Goal: Task Accomplishment & Management: Use online tool/utility

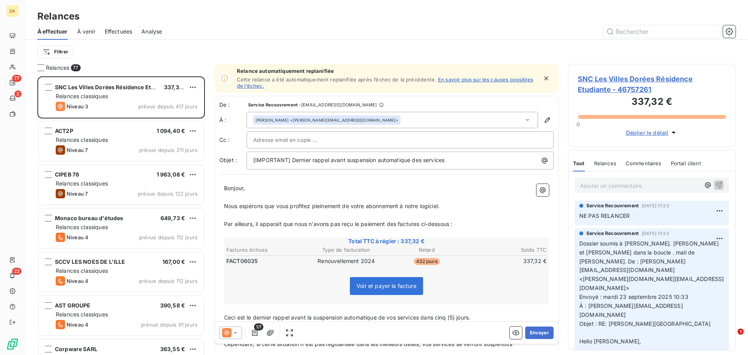
scroll to position [273, 162]
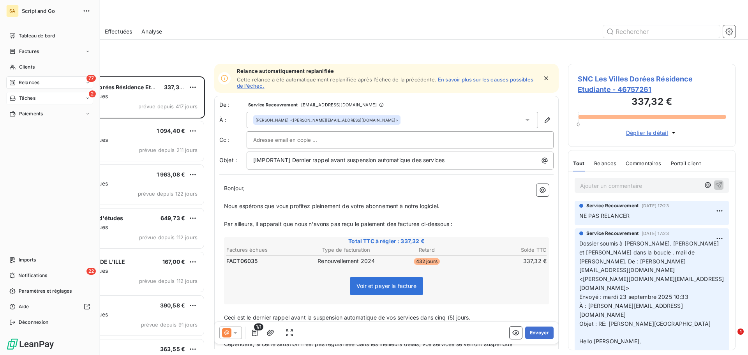
click at [33, 95] on span "Tâches" at bounding box center [27, 98] width 16 height 7
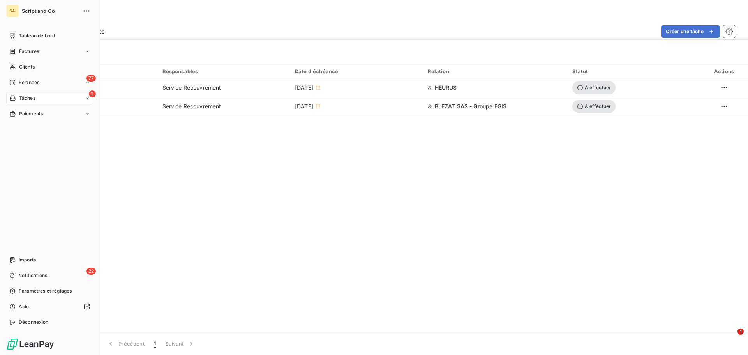
click at [18, 74] on nav "Tableau de bord Factures Clients 77 Relances 2 Tâches Paiements" at bounding box center [49, 75] width 87 height 90
click at [30, 53] on span "Factures" at bounding box center [29, 51] width 20 height 7
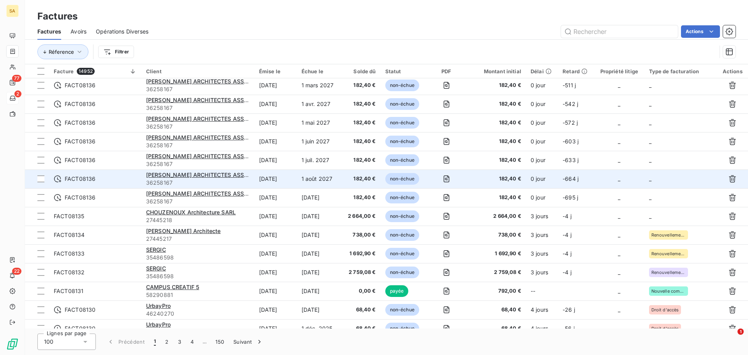
scroll to position [1230, 0]
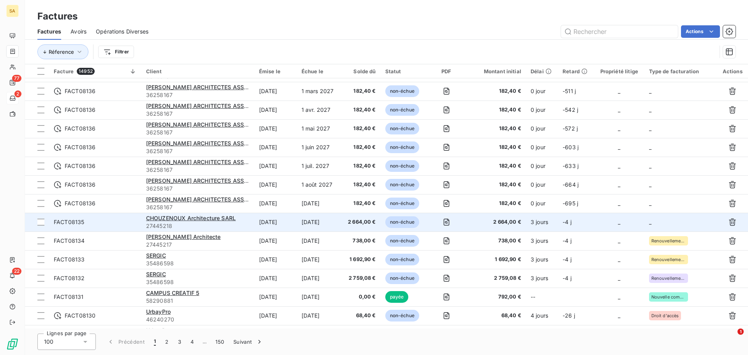
click at [668, 221] on td "_" at bounding box center [680, 222] width 73 height 19
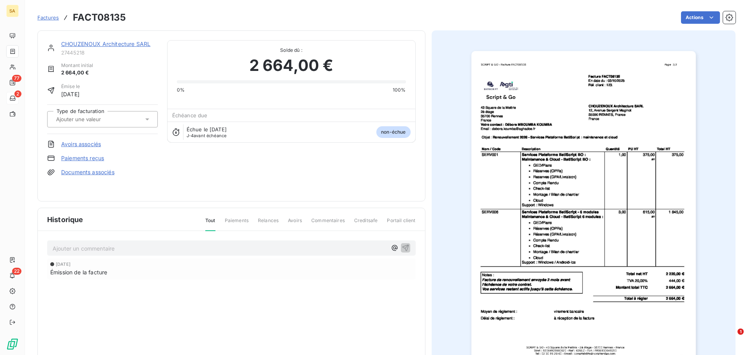
click at [108, 115] on div at bounding box center [99, 119] width 90 height 10
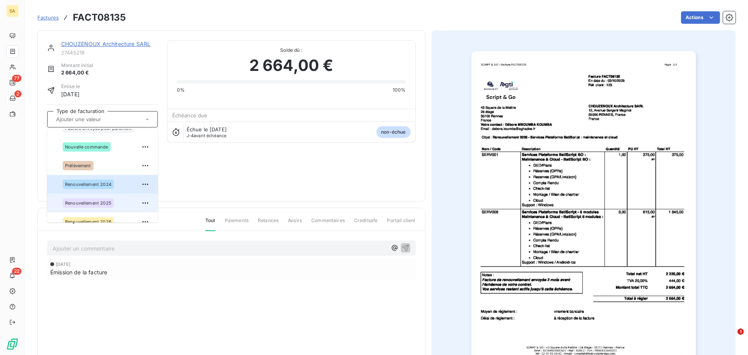
scroll to position [59, 0]
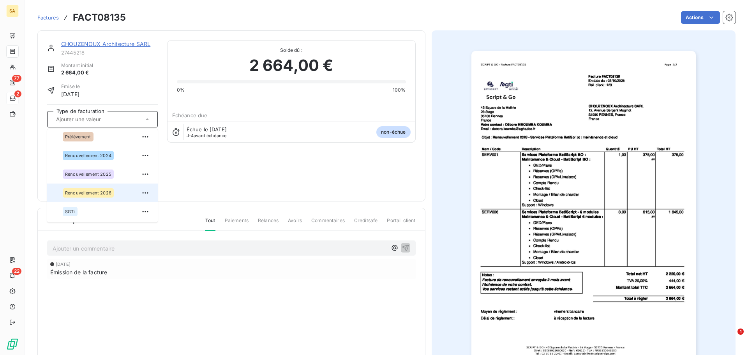
click at [119, 188] on div "Renouvellement 2026" at bounding box center [107, 193] width 89 height 12
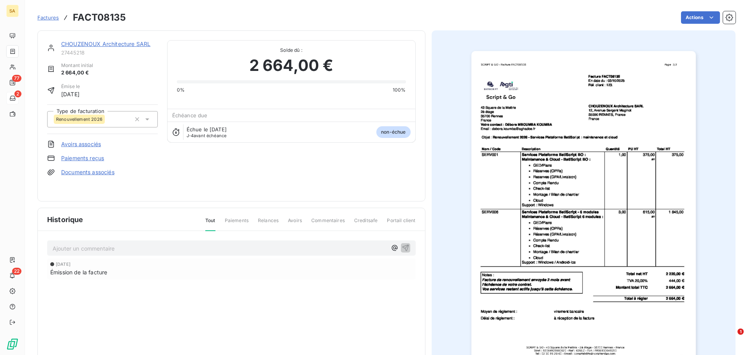
click at [54, 16] on span "Factures" at bounding box center [47, 17] width 21 height 6
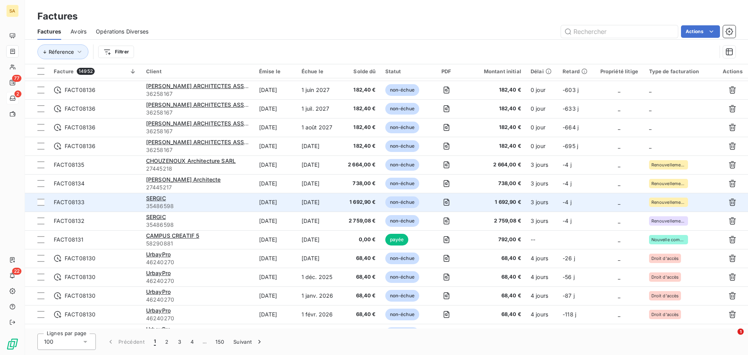
scroll to position [1285, 0]
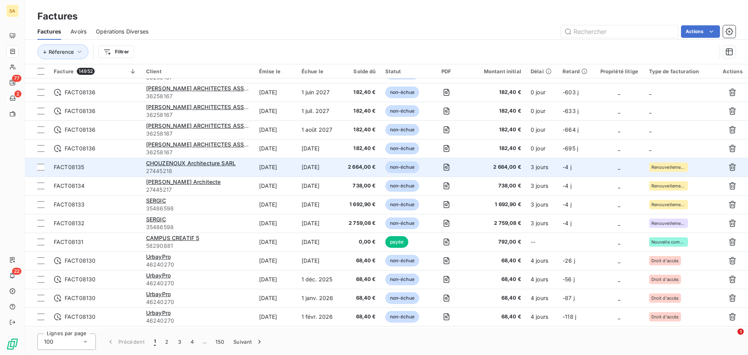
click at [516, 164] on span "2 664,00 €" at bounding box center [496, 167] width 50 height 8
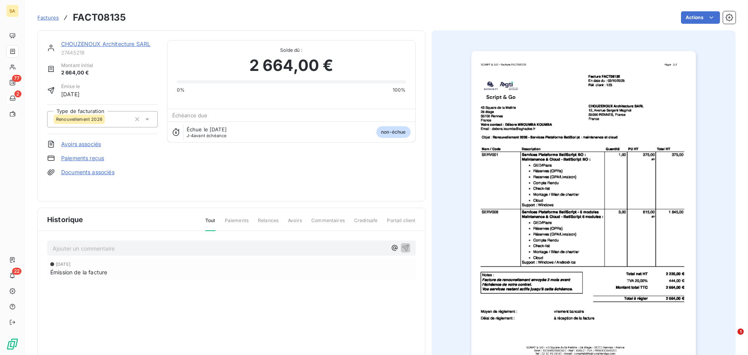
click at [50, 18] on span "Factures" at bounding box center [47, 17] width 21 height 6
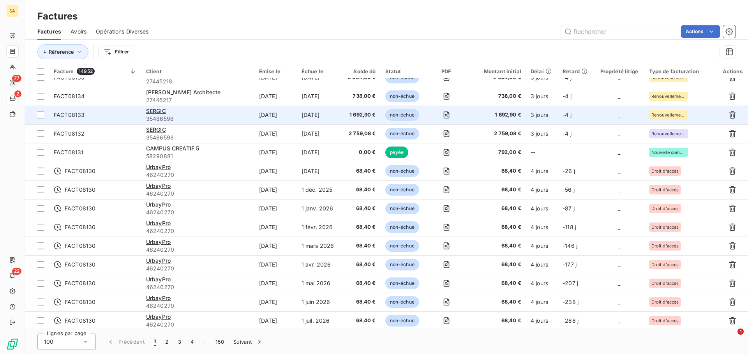
scroll to position [1324, 0]
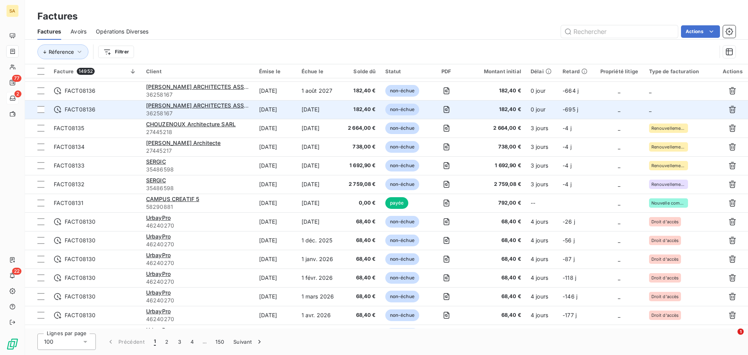
click at [661, 106] on td "_" at bounding box center [680, 109] width 73 height 19
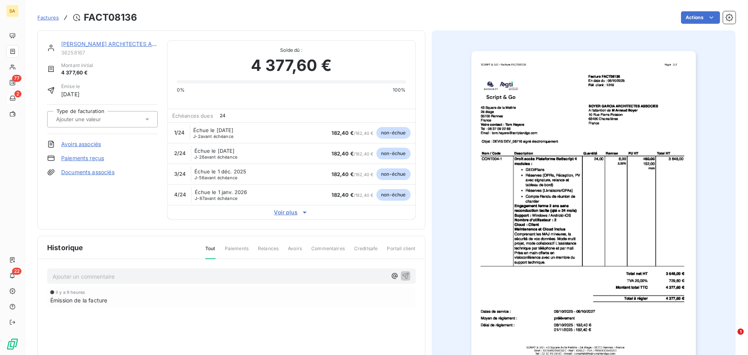
click at [131, 113] on div at bounding box center [102, 119] width 111 height 16
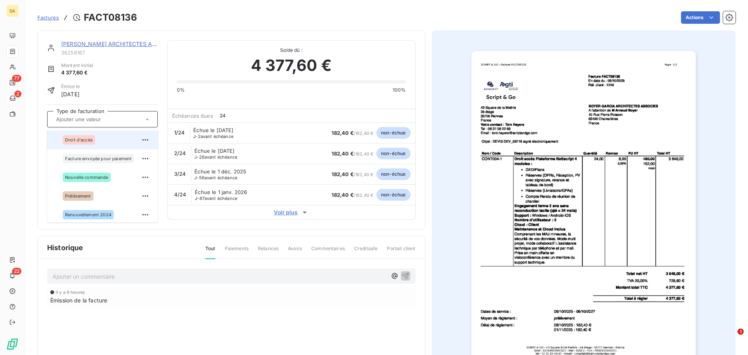
click at [104, 141] on div "Droit d'accès" at bounding box center [107, 140] width 89 height 12
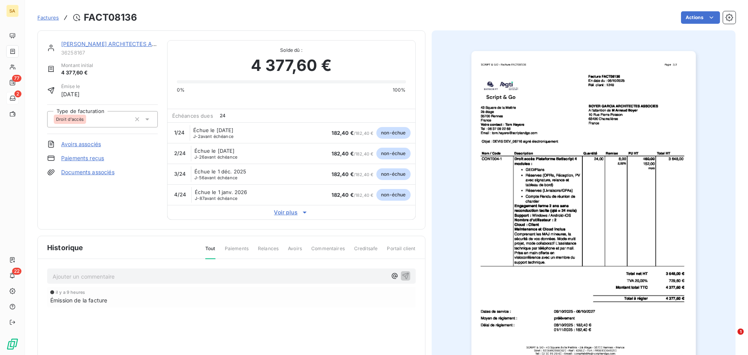
click at [55, 17] on span "Factures" at bounding box center [47, 17] width 21 height 6
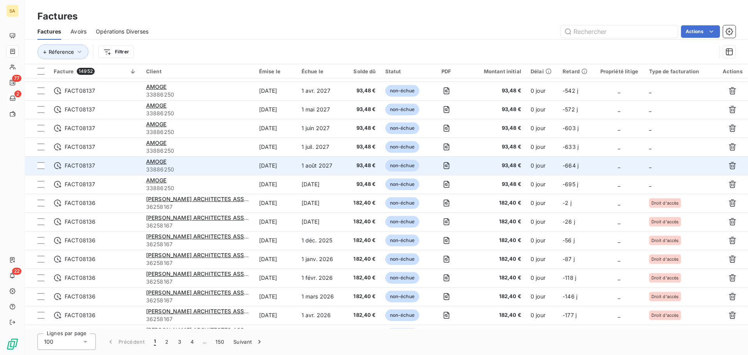
scroll to position [779, 0]
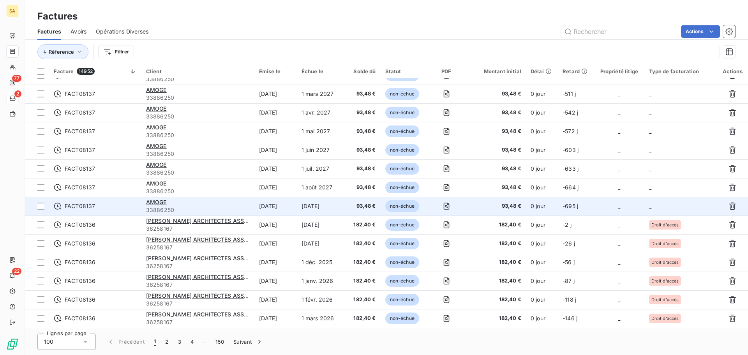
click at [677, 202] on td "_" at bounding box center [680, 206] width 73 height 19
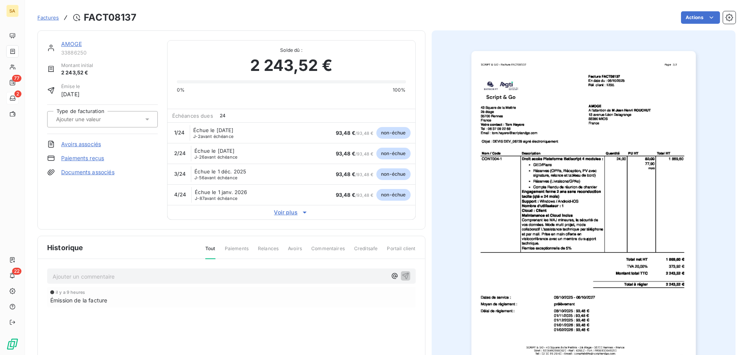
click at [127, 123] on div at bounding box center [99, 119] width 90 height 10
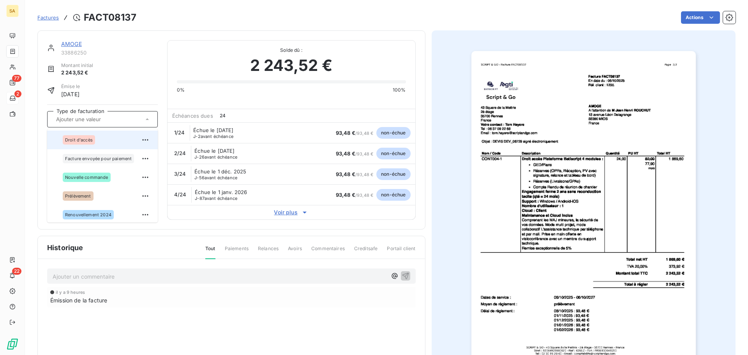
click at [120, 136] on div "Droit d'accès" at bounding box center [107, 140] width 89 height 12
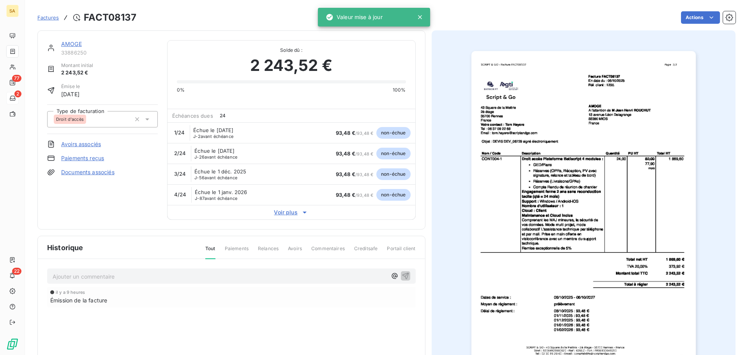
click at [52, 16] on span "Factures" at bounding box center [47, 17] width 21 height 6
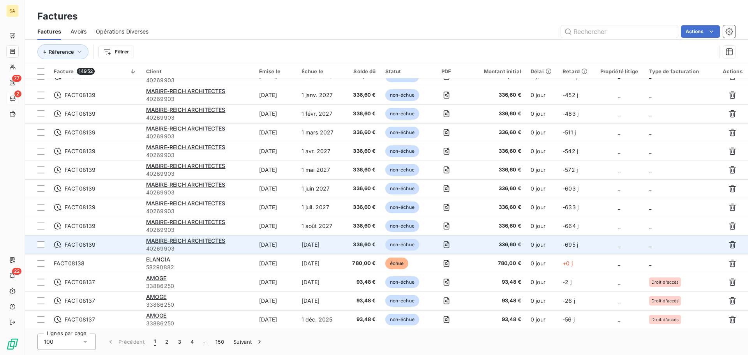
scroll to position [273, 0]
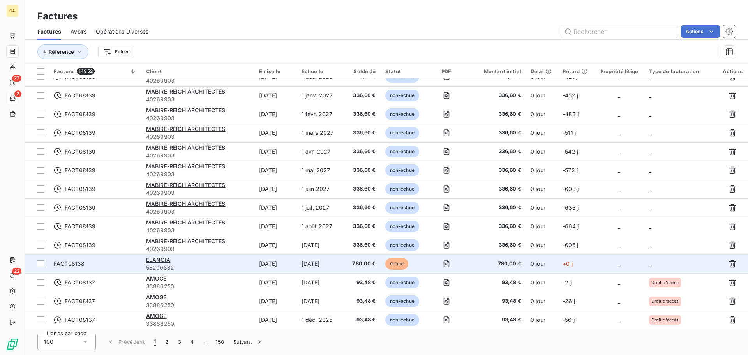
click at [672, 259] on td "_" at bounding box center [680, 263] width 73 height 19
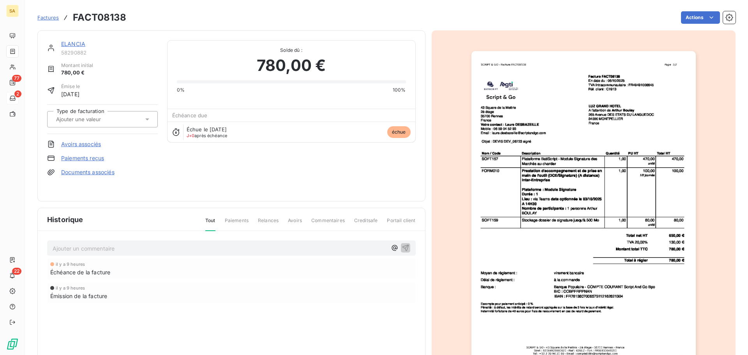
click at [115, 118] on input "text" at bounding box center [94, 119] width 78 height 7
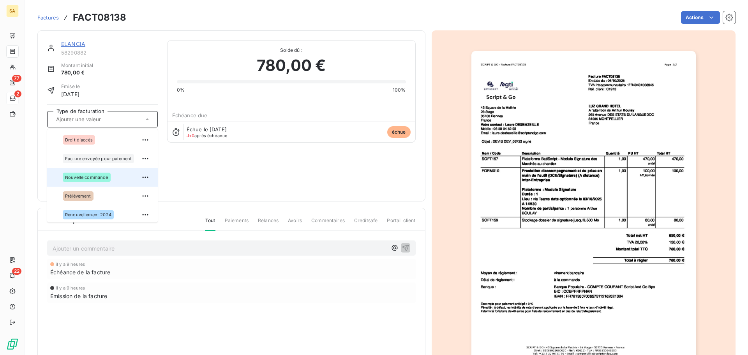
click at [100, 175] on span "Nouvelle commande" at bounding box center [86, 177] width 43 height 5
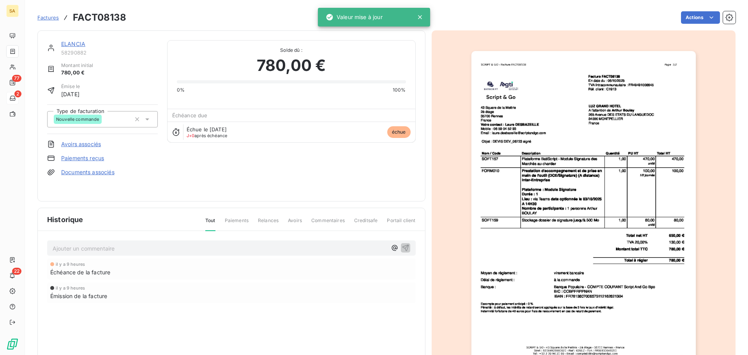
click at [48, 14] on span "Factures" at bounding box center [47, 17] width 21 height 6
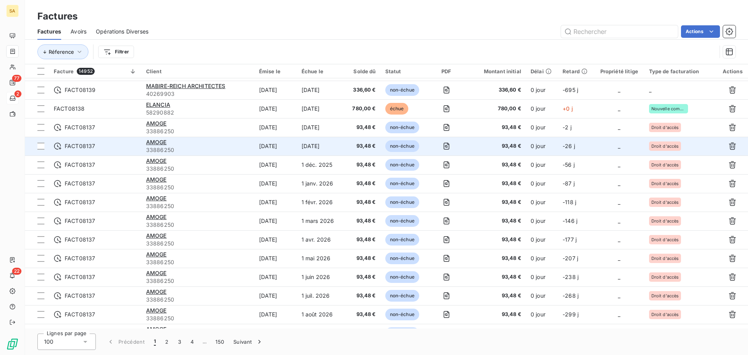
scroll to position [389, 0]
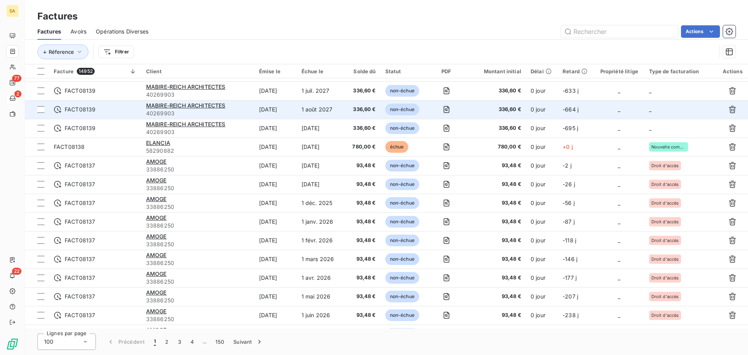
click at [665, 116] on td "_" at bounding box center [680, 109] width 73 height 19
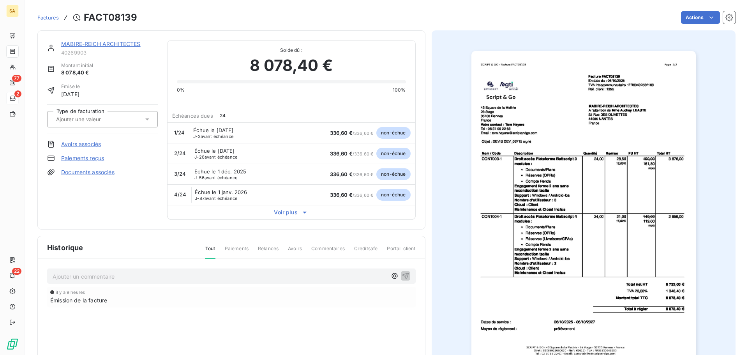
click at [117, 120] on input "text" at bounding box center [94, 119] width 78 height 7
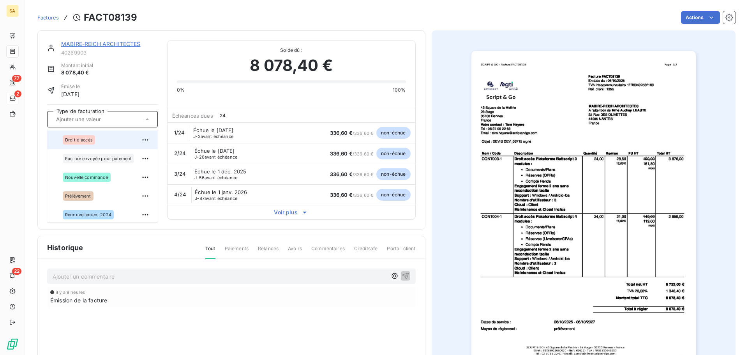
click at [96, 143] on div "Droit d'accès" at bounding box center [107, 140] width 89 height 12
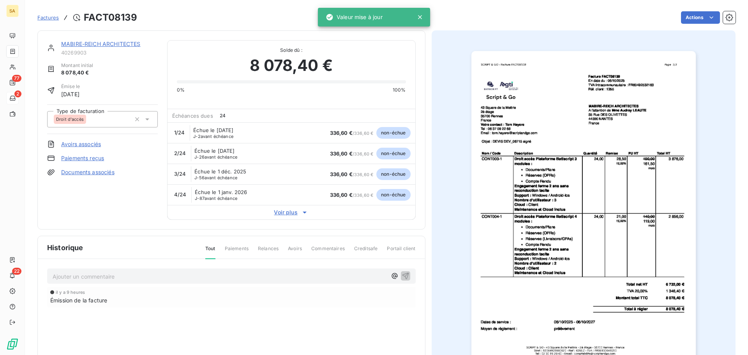
click at [43, 14] on span "Factures" at bounding box center [47, 17] width 21 height 6
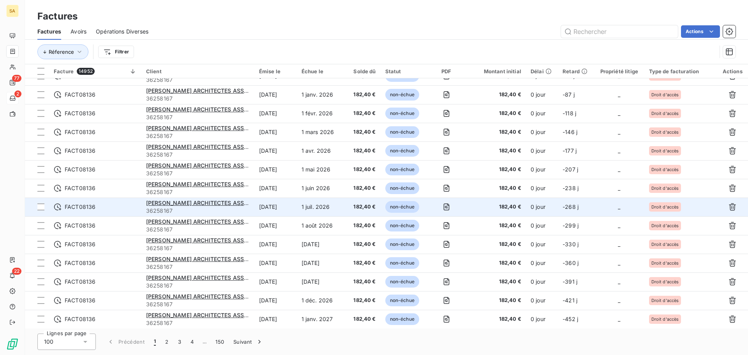
scroll to position [1052, 0]
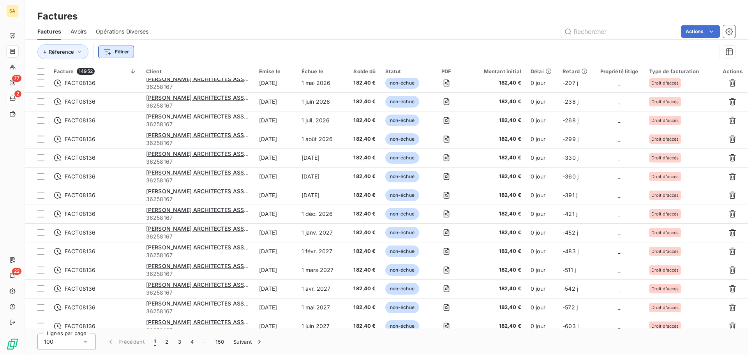
click at [126, 51] on html "SA 77 2 22 Factures Factures Avoirs Opérations Diverses Actions Réference Filtr…" at bounding box center [374, 177] width 748 height 355
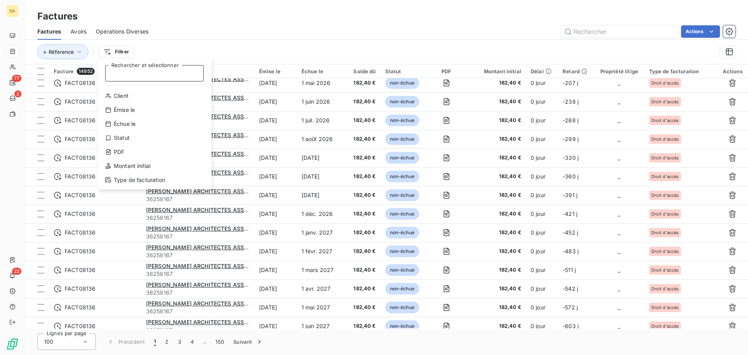
click at [135, 76] on input "Rechercher et sélectionner" at bounding box center [154, 73] width 99 height 16
click at [125, 178] on div "Type de facturation" at bounding box center [154, 180] width 108 height 12
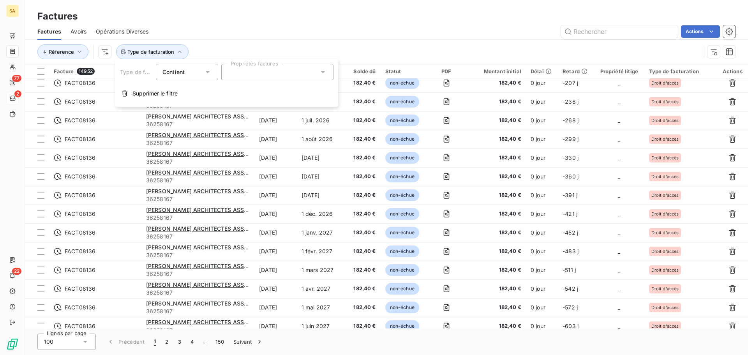
click at [283, 77] on div at bounding box center [277, 72] width 112 height 16
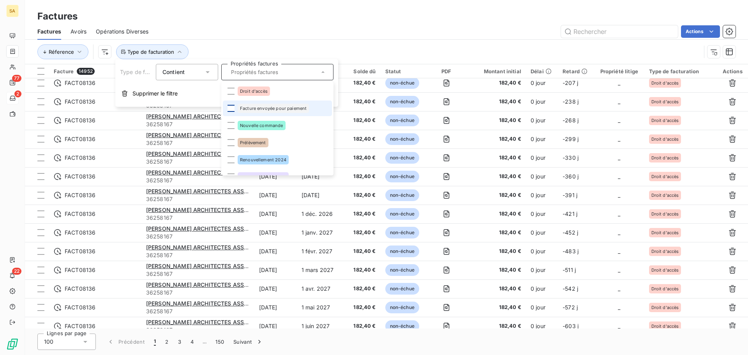
click at [232, 109] on div at bounding box center [230, 108] width 7 height 7
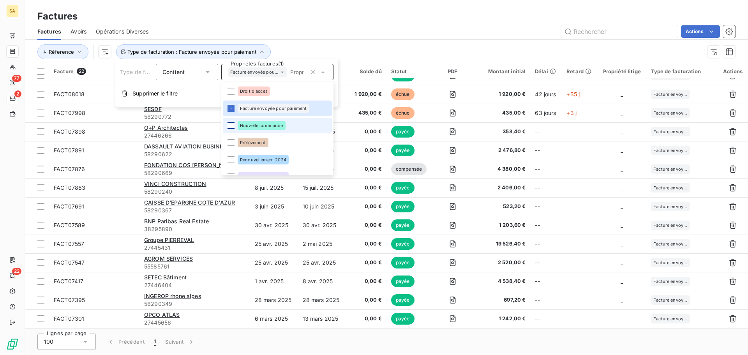
click at [227, 127] on div at bounding box center [230, 125] width 7 height 7
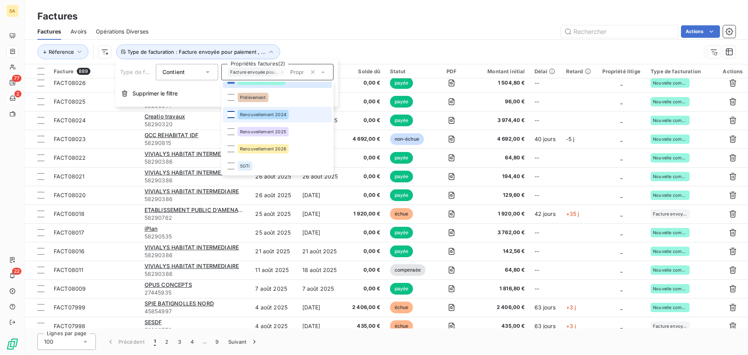
click at [231, 116] on div at bounding box center [230, 114] width 7 height 7
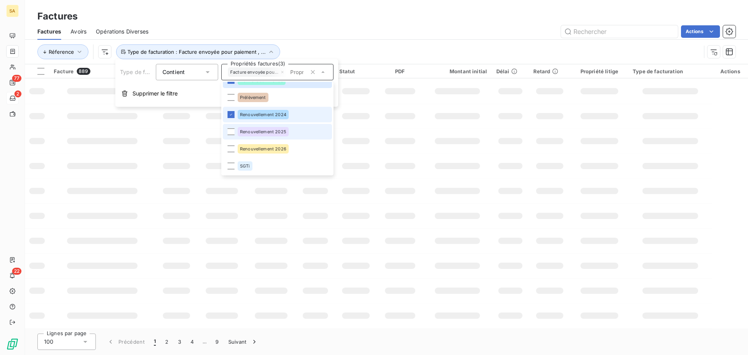
scroll to position [124, 0]
click at [232, 133] on div at bounding box center [230, 131] width 7 height 7
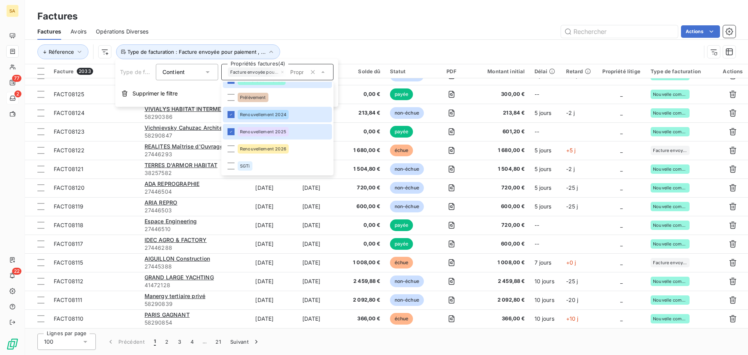
scroll to position [1052, 0]
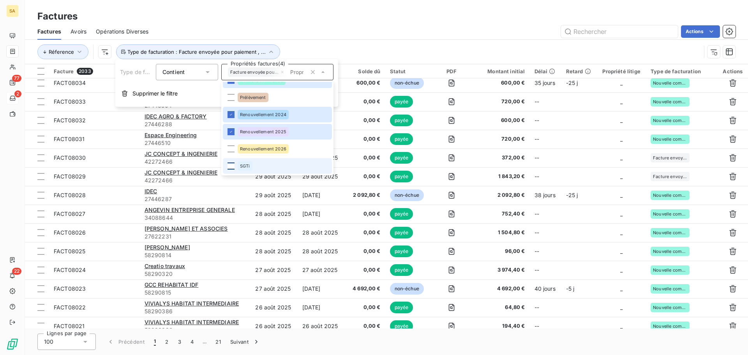
click at [231, 164] on div at bounding box center [230, 165] width 7 height 7
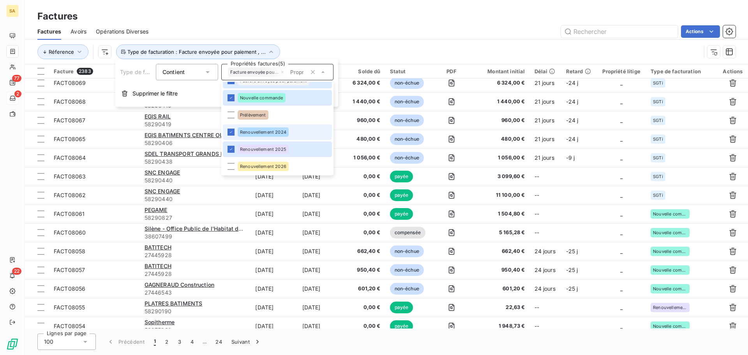
scroll to position [0, 0]
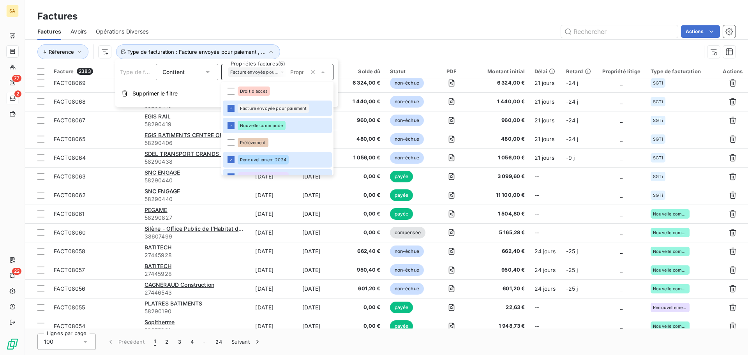
click at [377, 32] on div "Actions" at bounding box center [447, 31] width 578 height 12
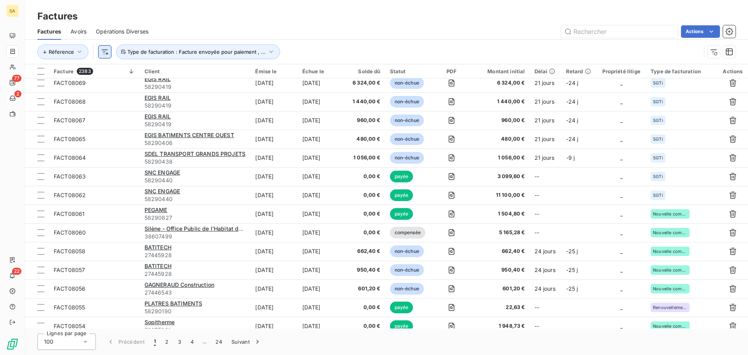
click at [102, 51] on html "SA 77 2 22 Factures Factures Avoirs Opérations Diverses Actions Réference Type …" at bounding box center [374, 177] width 748 height 355
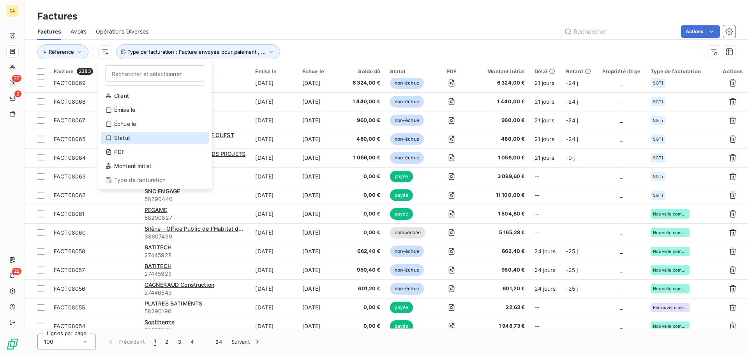
click at [135, 132] on div "Statut" at bounding box center [155, 138] width 108 height 12
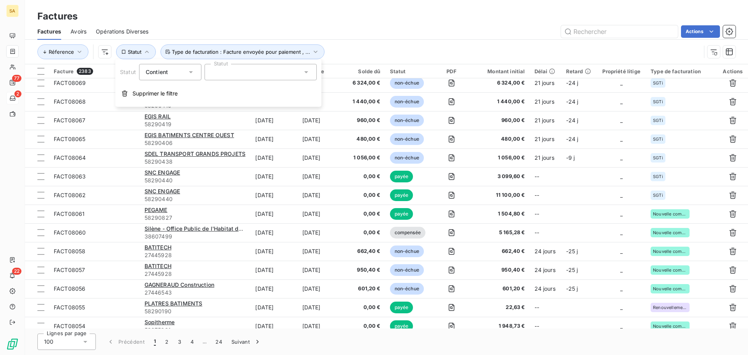
click at [229, 72] on div at bounding box center [260, 72] width 112 height 16
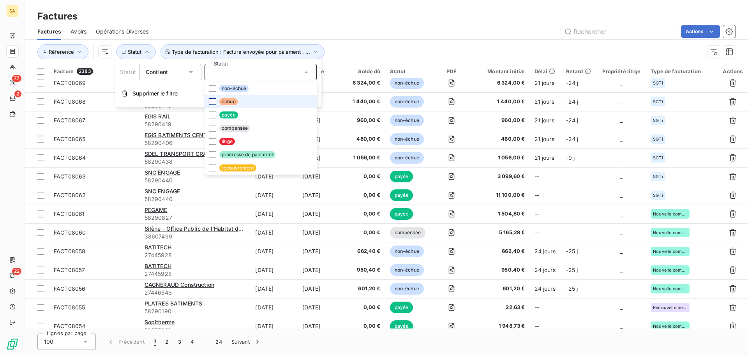
click at [213, 100] on div at bounding box center [212, 101] width 7 height 7
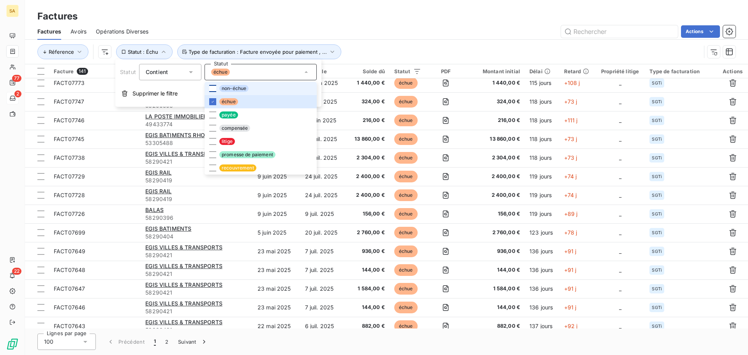
click at [211, 87] on div at bounding box center [212, 88] width 7 height 7
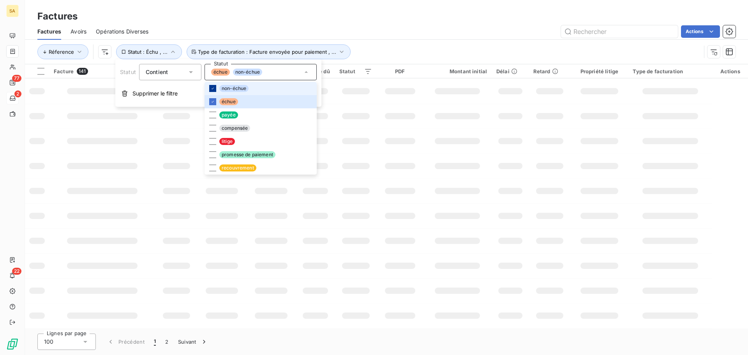
scroll to position [124, 0]
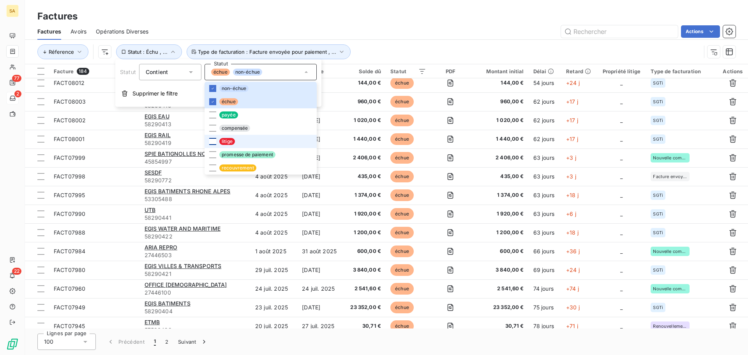
click at [210, 140] on div at bounding box center [212, 141] width 7 height 7
click at [214, 153] on div at bounding box center [212, 154] width 7 height 7
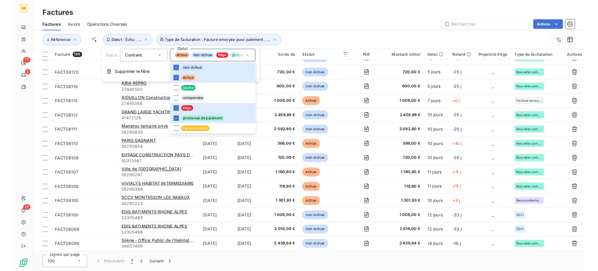
scroll to position [1052, 0]
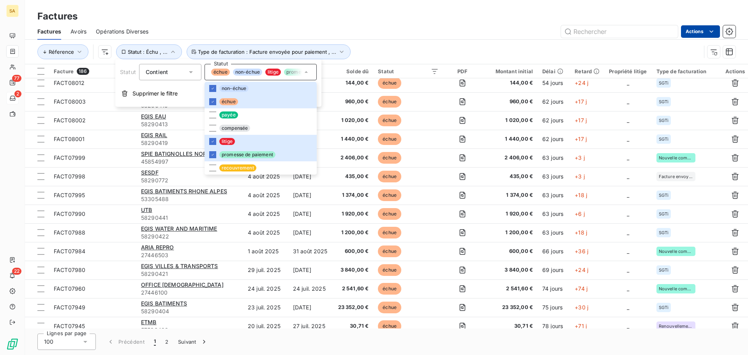
click at [696, 35] on html "SA 77 2 22 Factures Factures Avoirs Opérations Diverses Actions Réference Statu…" at bounding box center [374, 177] width 748 height 355
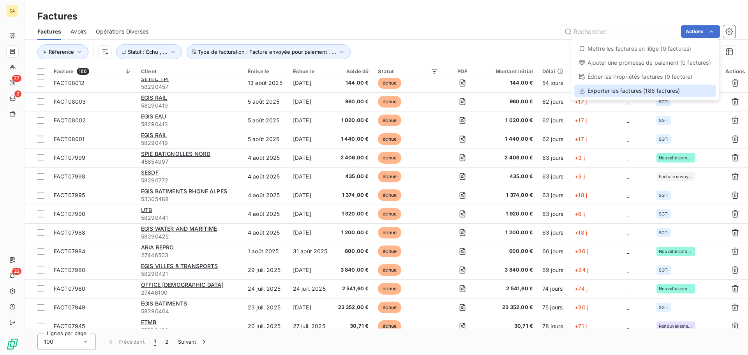
click at [640, 91] on div "Exporter les factures (186 factures)" at bounding box center [644, 91] width 141 height 12
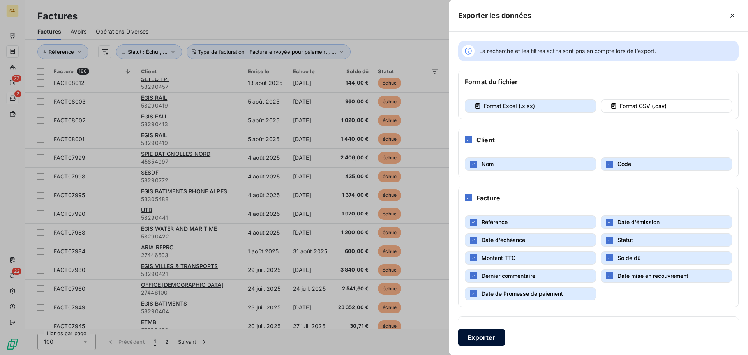
click at [490, 339] on button "Exporter" at bounding box center [481, 337] width 47 height 16
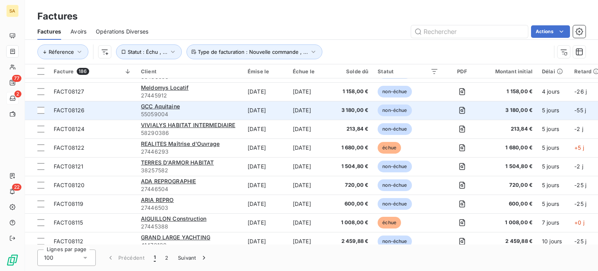
scroll to position [0, 0]
